Goal: Information Seeking & Learning: Learn about a topic

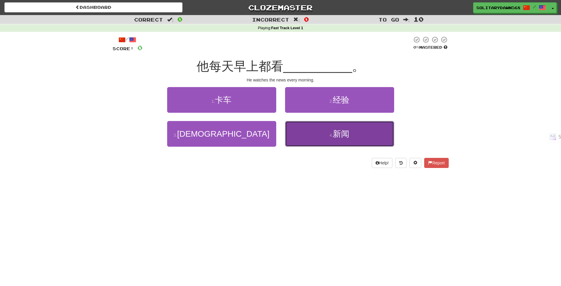
click at [341, 137] on span "新闻" at bounding box center [341, 133] width 17 height 9
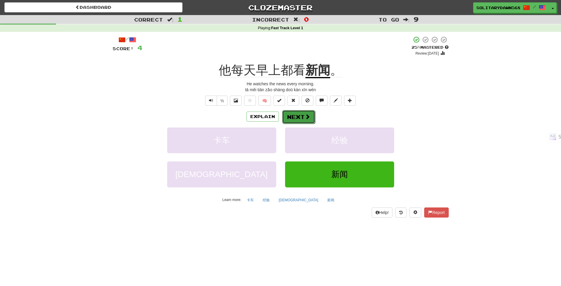
click at [300, 114] on button "Next" at bounding box center [298, 117] width 33 height 14
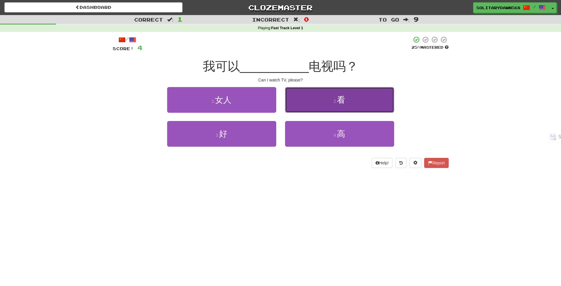
click at [320, 103] on button "2 . 看" at bounding box center [339, 100] width 109 height 26
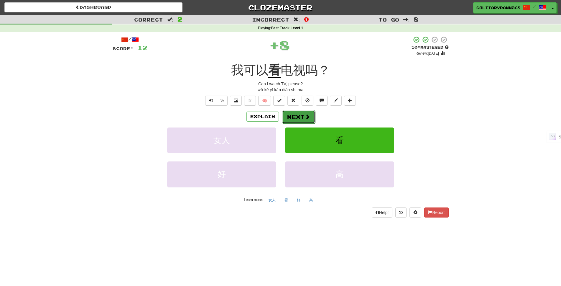
click at [310, 117] on button "Next" at bounding box center [298, 117] width 33 height 14
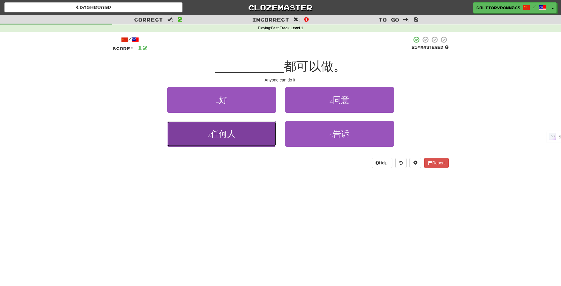
click at [245, 138] on button "3 . 任何人" at bounding box center [221, 134] width 109 height 26
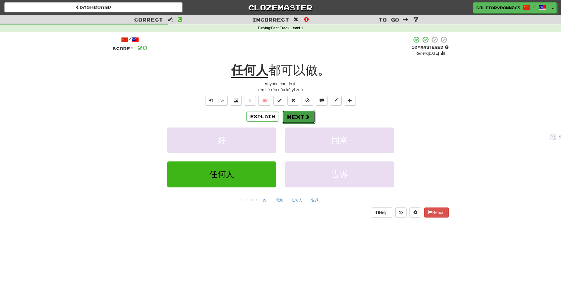
click at [301, 116] on button "Next" at bounding box center [298, 117] width 33 height 14
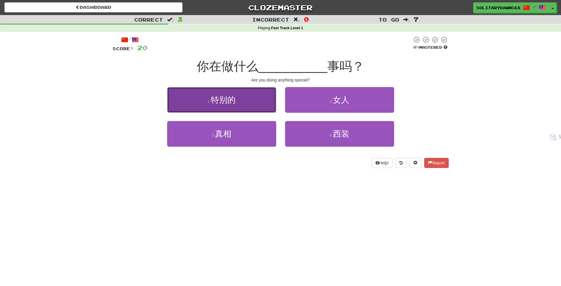
click at [241, 97] on button "1 . 特别的" at bounding box center [221, 100] width 109 height 26
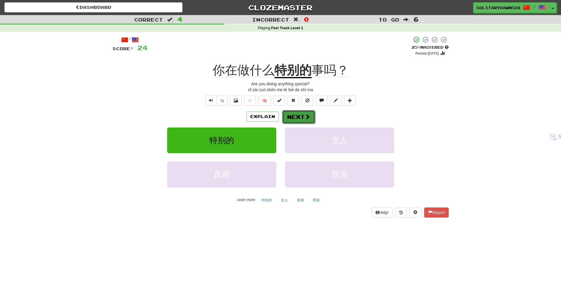
click at [297, 118] on button "Next" at bounding box center [298, 117] width 33 height 14
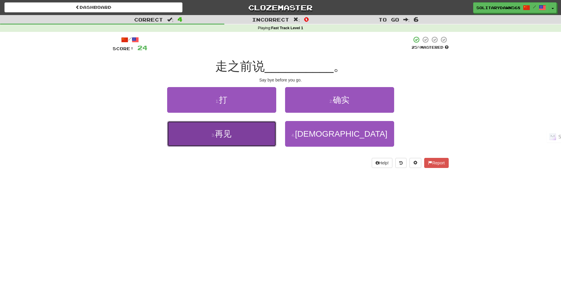
click at [225, 142] on button "3 . 再见" at bounding box center [221, 134] width 109 height 26
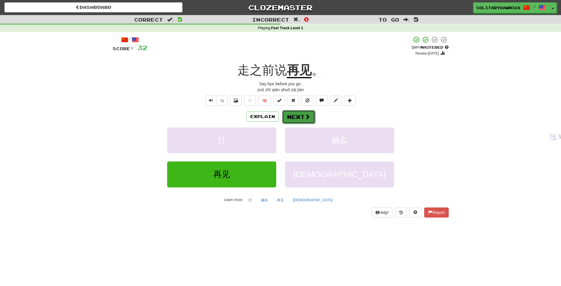
click at [303, 115] on button "Next" at bounding box center [298, 117] width 33 height 14
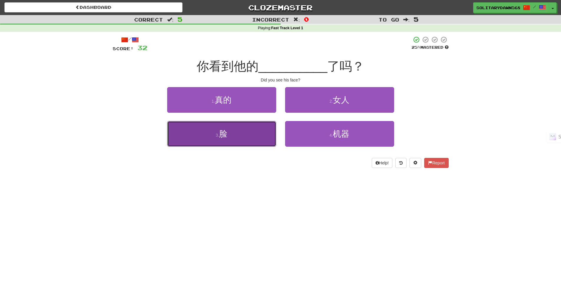
click at [226, 145] on button "3 . 脸" at bounding box center [221, 134] width 109 height 26
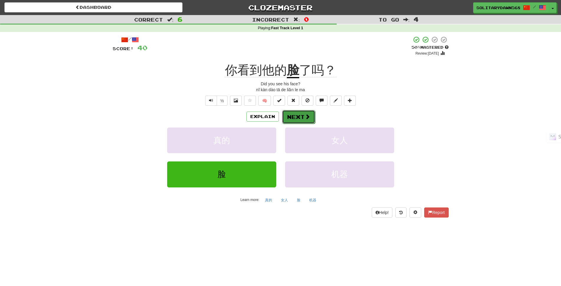
click at [298, 116] on button "Next" at bounding box center [298, 117] width 33 height 14
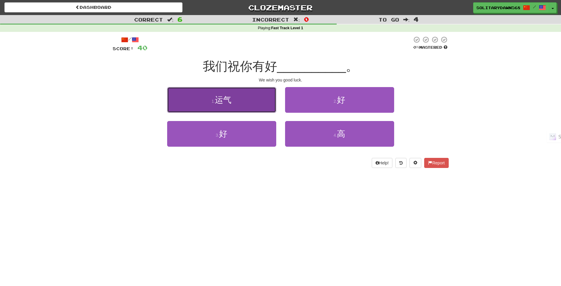
click at [229, 102] on span "运气" at bounding box center [223, 99] width 17 height 9
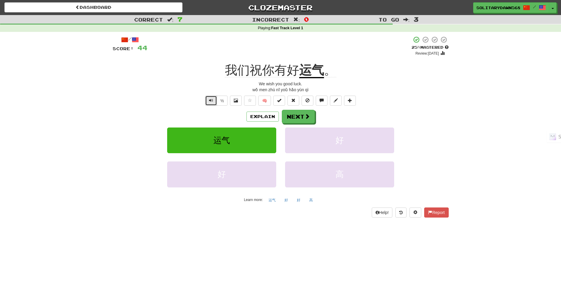
click at [208, 100] on button "Text-to-speech controls" at bounding box center [211, 101] width 12 height 10
click at [305, 114] on span at bounding box center [307, 116] width 5 height 5
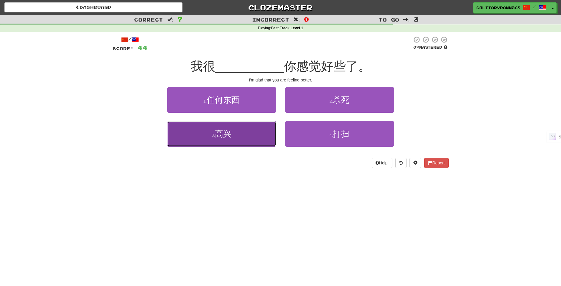
click at [233, 138] on button "3 . 高兴" at bounding box center [221, 134] width 109 height 26
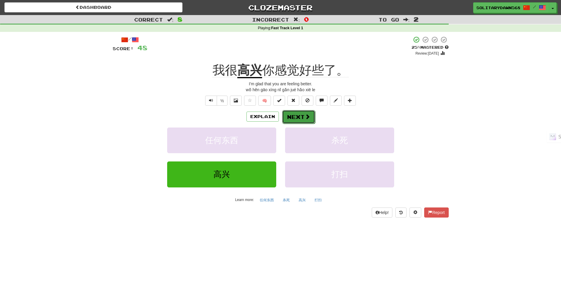
click at [294, 119] on button "Next" at bounding box center [298, 117] width 33 height 14
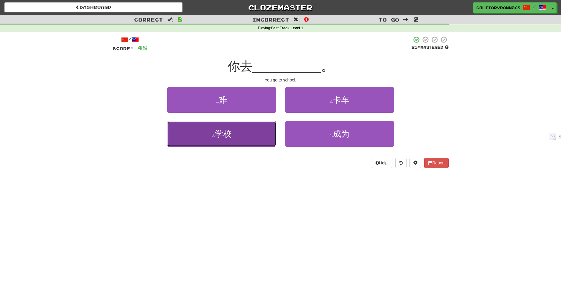
click at [227, 140] on button "3 . 学校" at bounding box center [221, 134] width 109 height 26
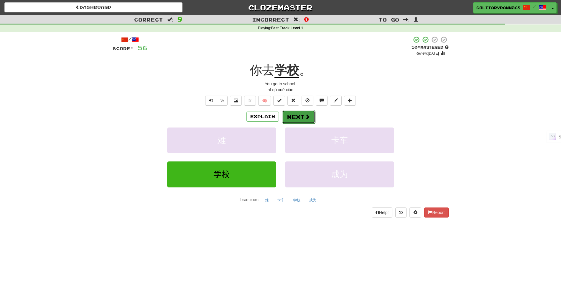
click at [298, 119] on button "Next" at bounding box center [298, 117] width 33 height 14
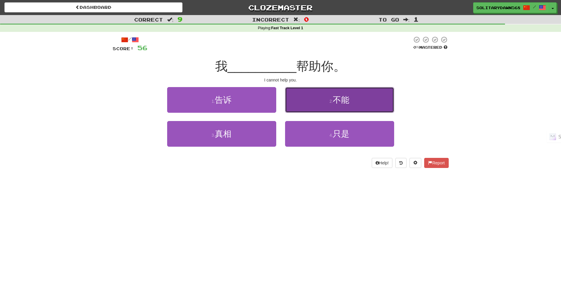
click at [337, 108] on button "2 . 不能" at bounding box center [339, 100] width 109 height 26
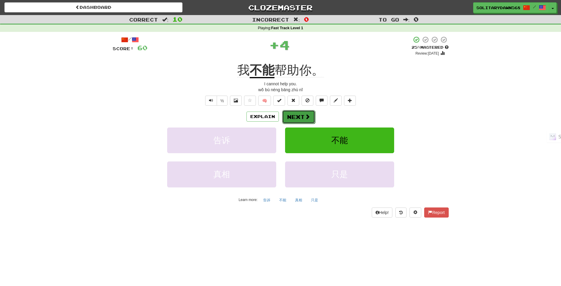
click at [301, 113] on button "Next" at bounding box center [298, 117] width 33 height 14
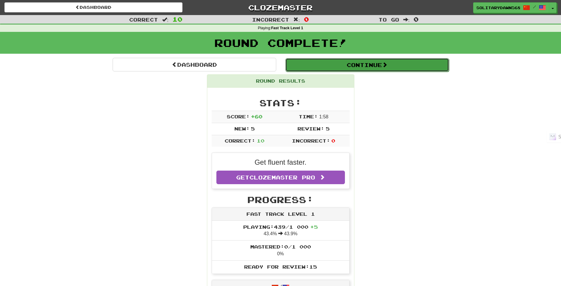
click at [385, 67] on button "Continue" at bounding box center [368, 65] width 164 height 14
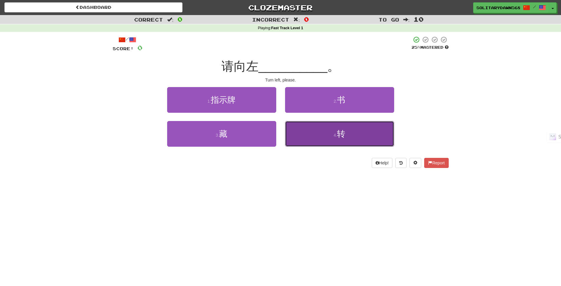
click at [323, 132] on button "4 . 转" at bounding box center [339, 134] width 109 height 26
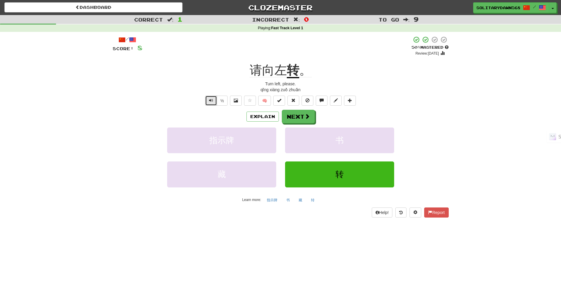
click at [208, 100] on button "Text-to-speech controls" at bounding box center [211, 101] width 12 height 10
click at [211, 102] on button "Text-to-speech controls" at bounding box center [211, 101] width 12 height 10
click at [309, 115] on span at bounding box center [307, 116] width 5 height 5
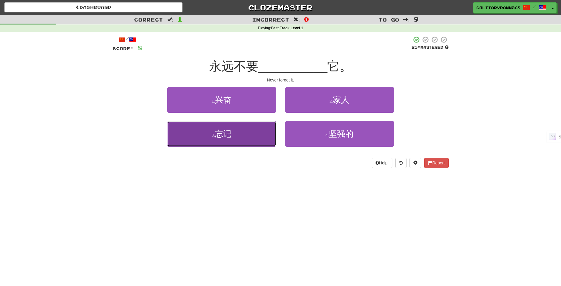
click at [231, 131] on span "忘记" at bounding box center [223, 133] width 17 height 9
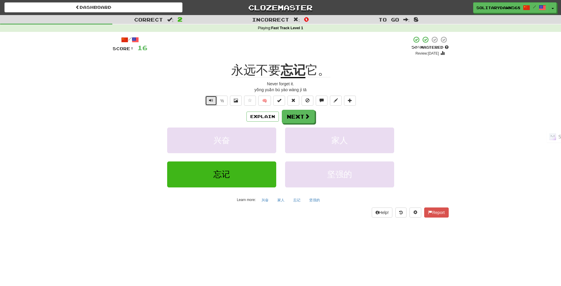
click at [211, 101] on span "Text-to-speech controls" at bounding box center [211, 100] width 4 height 4
click at [209, 100] on span "Text-to-speech controls" at bounding box center [211, 100] width 4 height 4
click at [306, 114] on span at bounding box center [307, 116] width 5 height 5
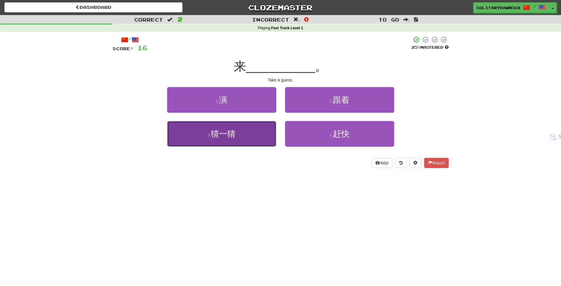
click at [245, 138] on button "3 . 猜一猜" at bounding box center [221, 134] width 109 height 26
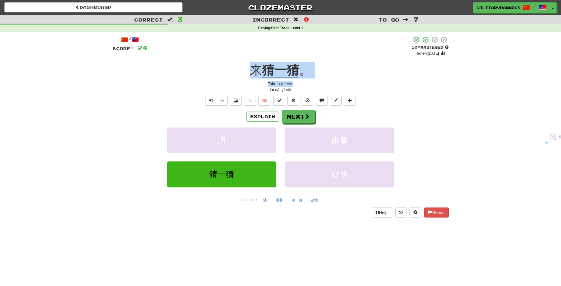
drag, startPoint x: 295, startPoint y: 83, endPoint x: 253, endPoint y: 73, distance: 42.9
click at [253, 73] on div "/ Score: 24 + 8 50 % Mastered Review: [DATE] 来 猜一猜 。 Take a guess. lái cāi yī c…" at bounding box center [281, 126] width 336 height 181
copy div "来 猜一猜 。 Take a guess."
click at [300, 113] on button "Next" at bounding box center [298, 117] width 33 height 14
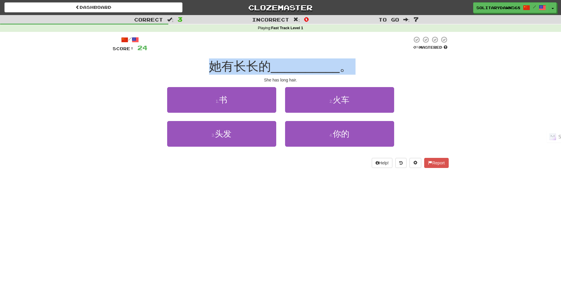
click at [432, 69] on div "她有长长的 __________ 。" at bounding box center [281, 66] width 336 height 16
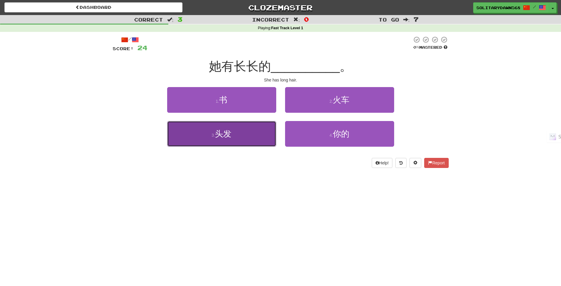
click at [229, 135] on span "头发" at bounding box center [223, 133] width 17 height 9
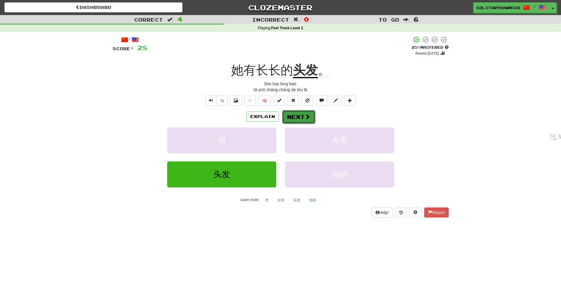
click at [311, 116] on button "Next" at bounding box center [298, 117] width 33 height 14
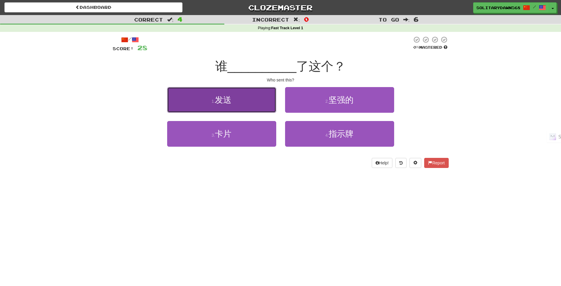
click at [240, 102] on button "1 . 发送" at bounding box center [221, 100] width 109 height 26
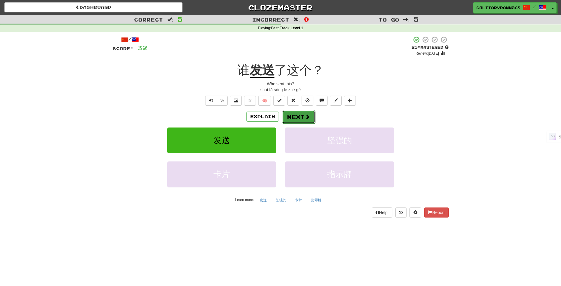
click at [294, 116] on button "Next" at bounding box center [298, 117] width 33 height 14
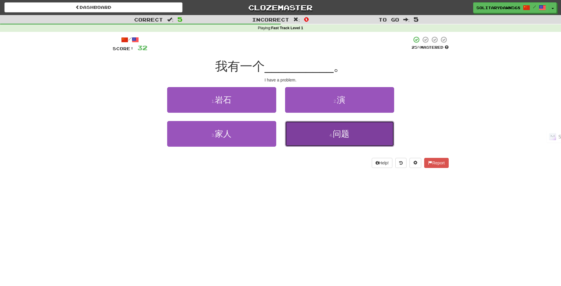
click at [350, 139] on button "4 . 问题" at bounding box center [339, 134] width 109 height 26
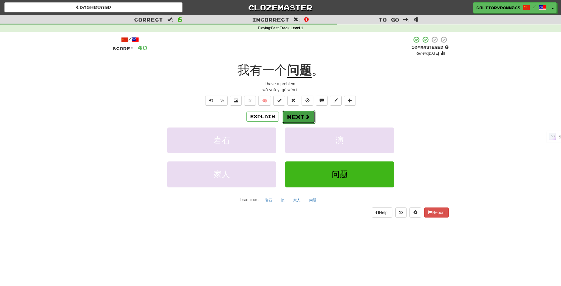
click at [298, 114] on button "Next" at bounding box center [298, 117] width 33 height 14
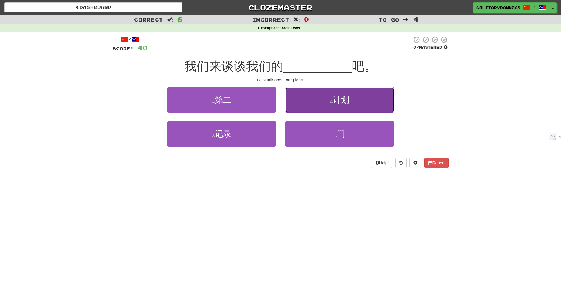
click at [347, 99] on span "计划" at bounding box center [341, 99] width 17 height 9
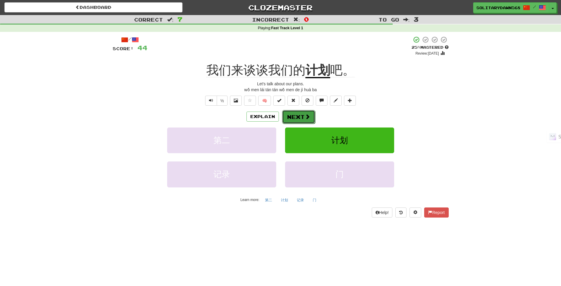
click at [299, 116] on button "Next" at bounding box center [298, 117] width 33 height 14
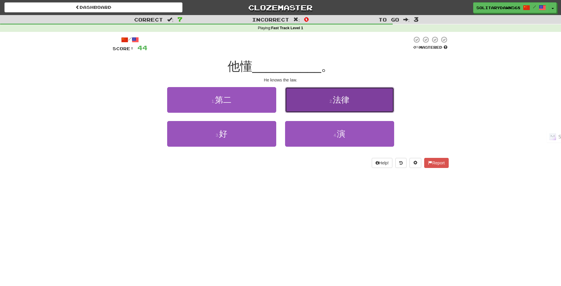
click at [355, 96] on button "2 . 法律" at bounding box center [339, 100] width 109 height 26
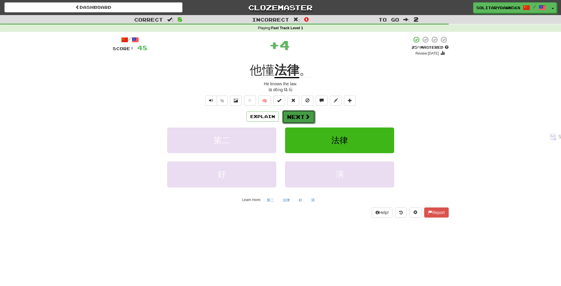
click at [296, 113] on button "Next" at bounding box center [298, 117] width 33 height 14
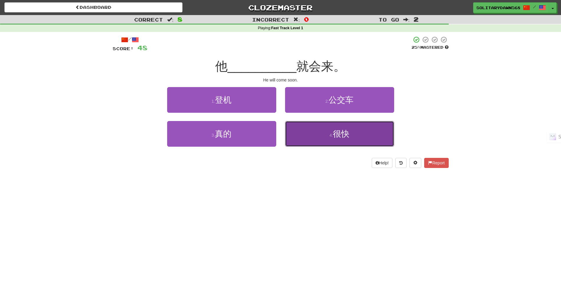
click at [325, 140] on button "4 . 很快" at bounding box center [339, 134] width 109 height 26
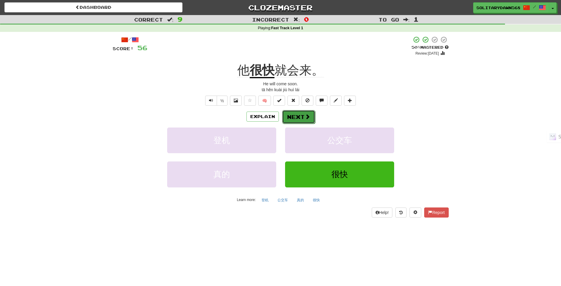
click at [303, 117] on button "Next" at bounding box center [298, 117] width 33 height 14
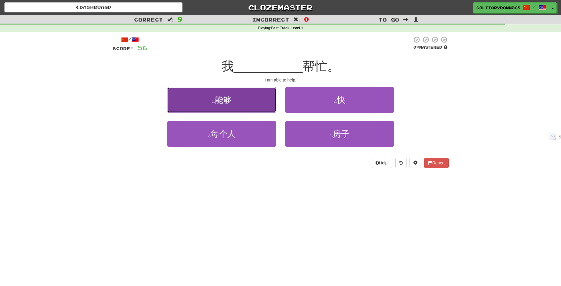
click at [252, 100] on button "1 . 能够" at bounding box center [221, 100] width 109 height 26
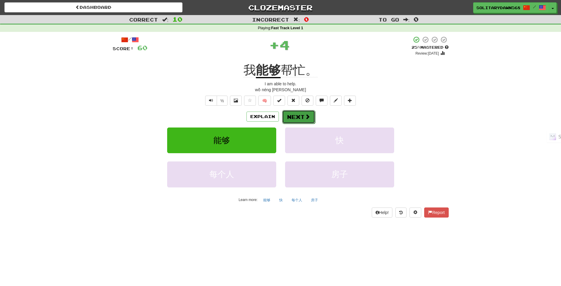
click at [302, 117] on button "Next" at bounding box center [298, 117] width 33 height 14
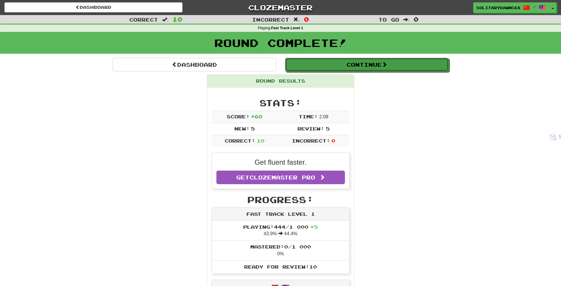
click at [383, 69] on button "Continue" at bounding box center [367, 65] width 164 height 14
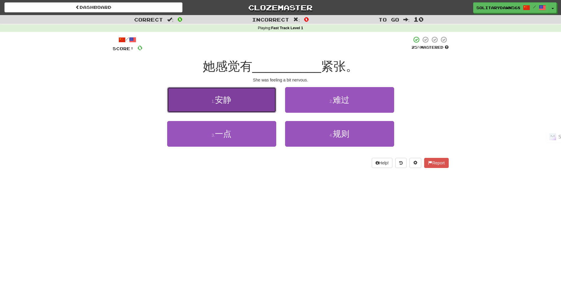
click at [258, 101] on button "1 . 安静" at bounding box center [221, 100] width 109 height 26
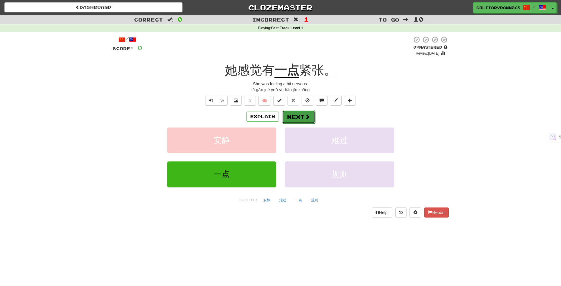
click at [306, 116] on span at bounding box center [307, 116] width 5 height 5
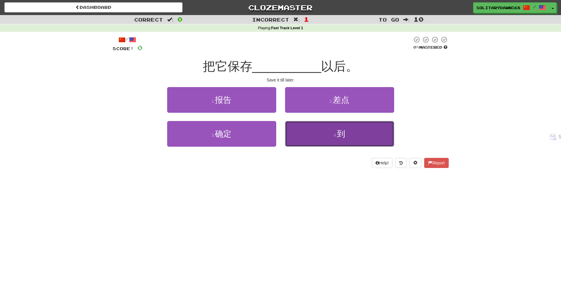
click at [344, 134] on span "到" at bounding box center [341, 133] width 8 height 9
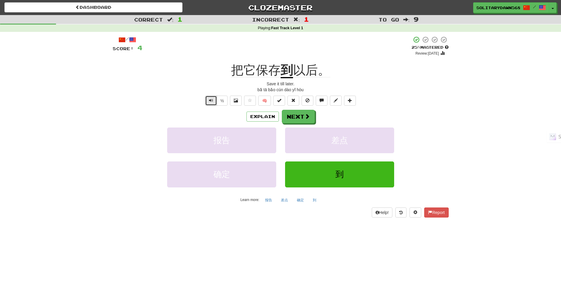
click at [213, 101] on button "Text-to-speech controls" at bounding box center [211, 101] width 12 height 10
